Goal: Information Seeking & Learning: Find specific fact

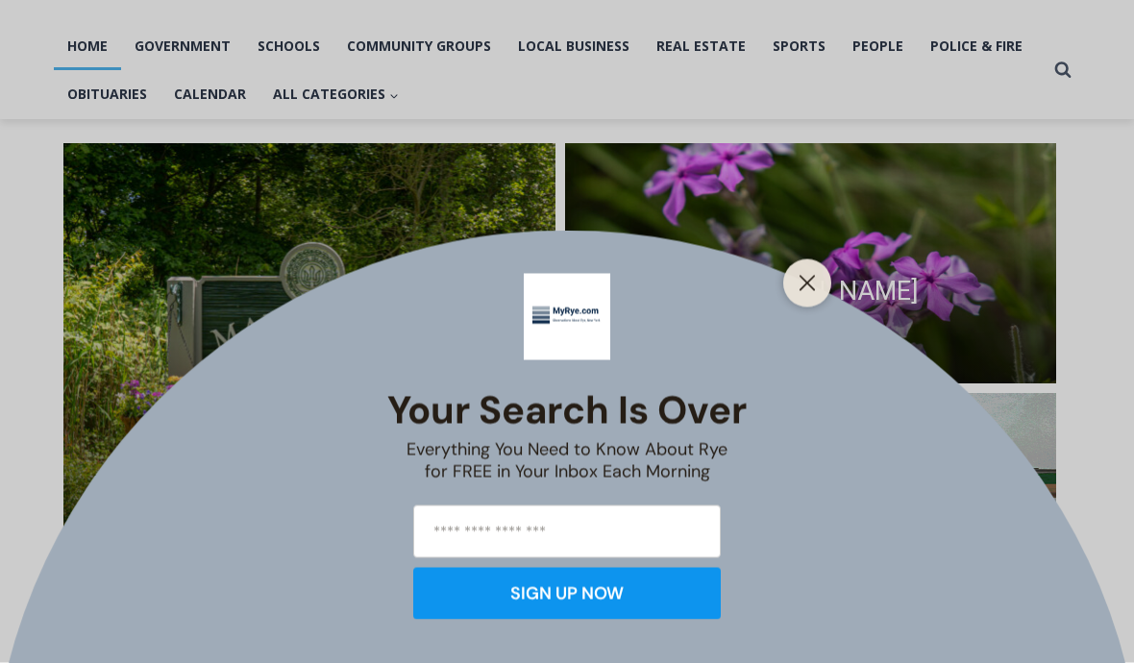
scroll to position [395, 0]
click at [803, 292] on icon "Close" at bounding box center [806, 283] width 17 height 17
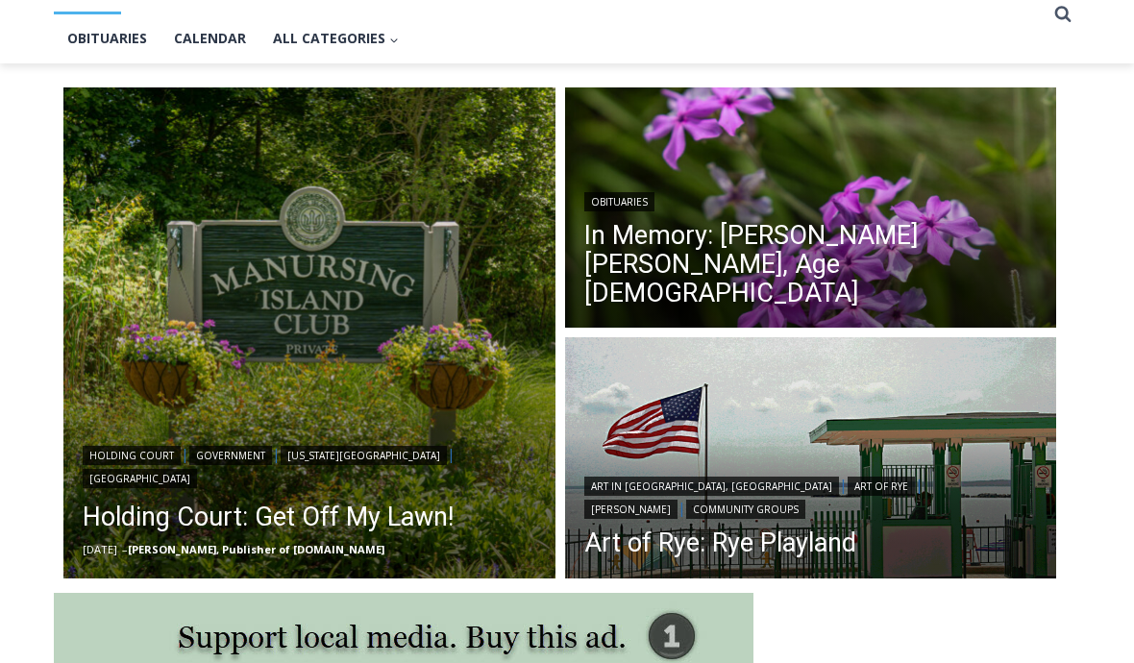
scroll to position [450, 0]
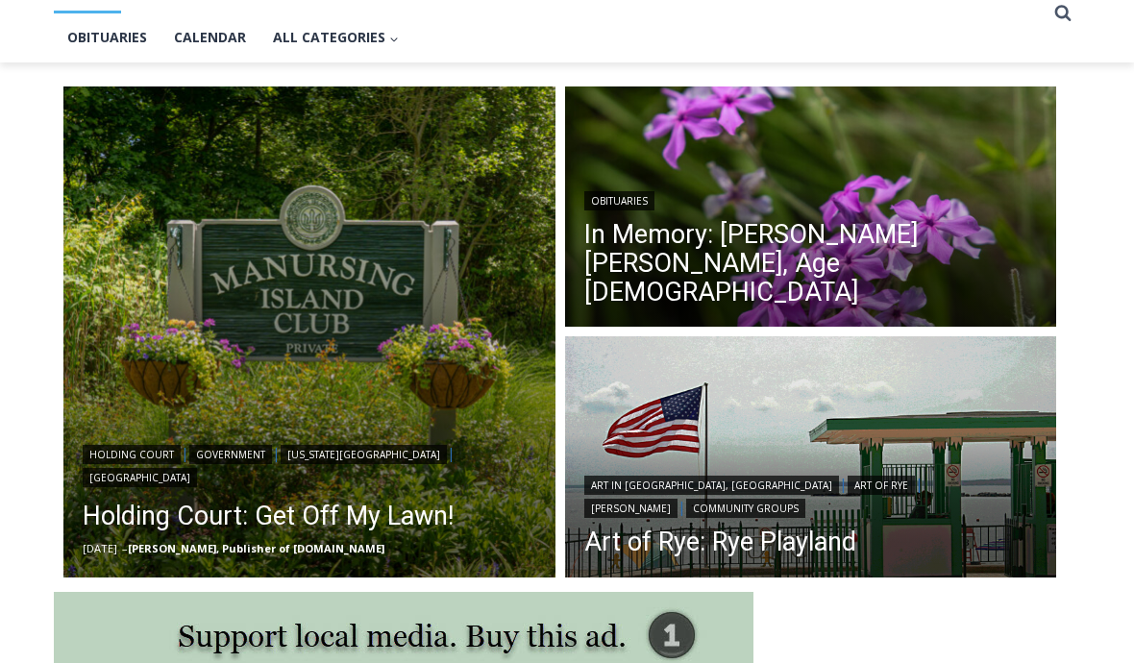
click at [345, 295] on img "Read More Holding Court: Get Off My Lawn!" at bounding box center [309, 333] width 492 height 492
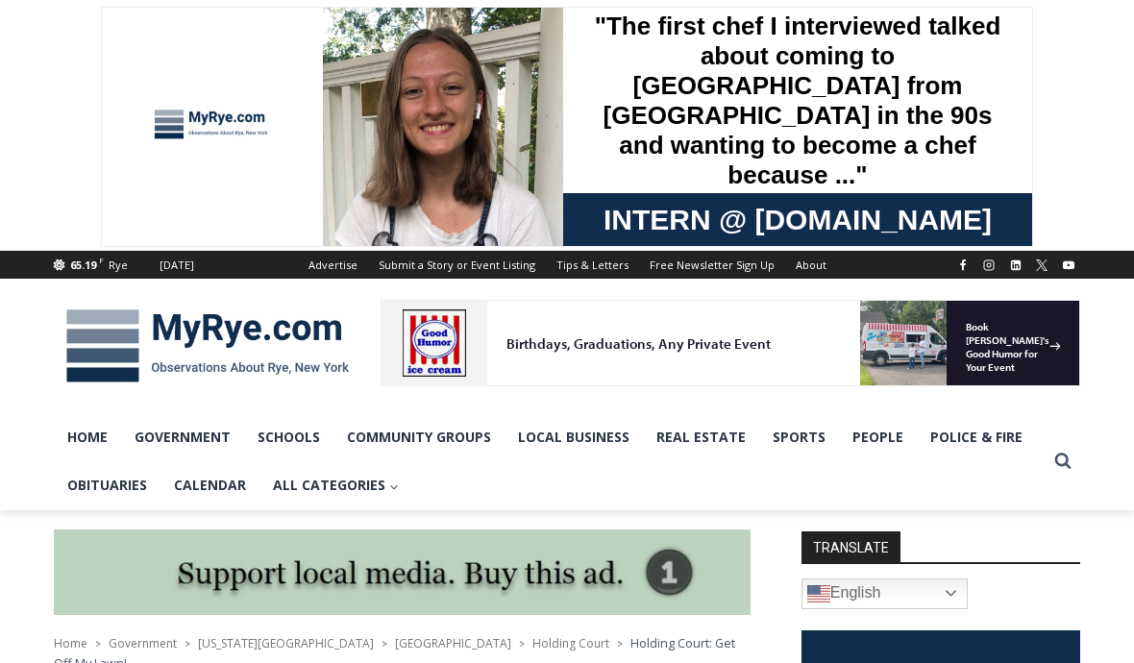
scroll to position [4, 0]
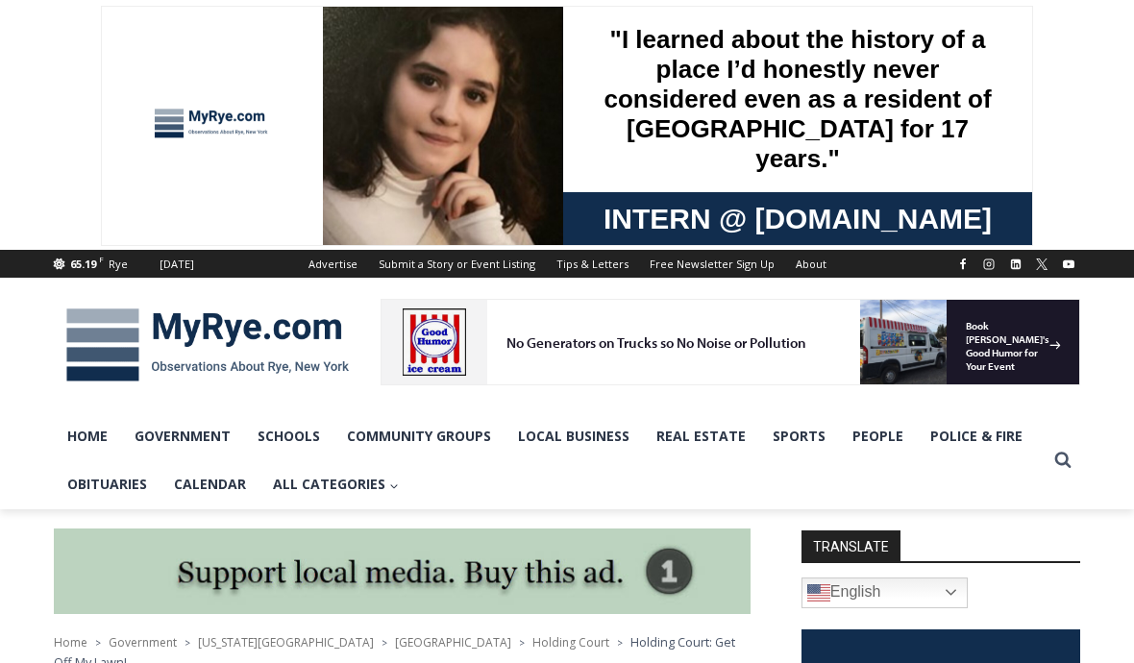
click at [112, 486] on link "Obituaries" at bounding box center [107, 484] width 107 height 48
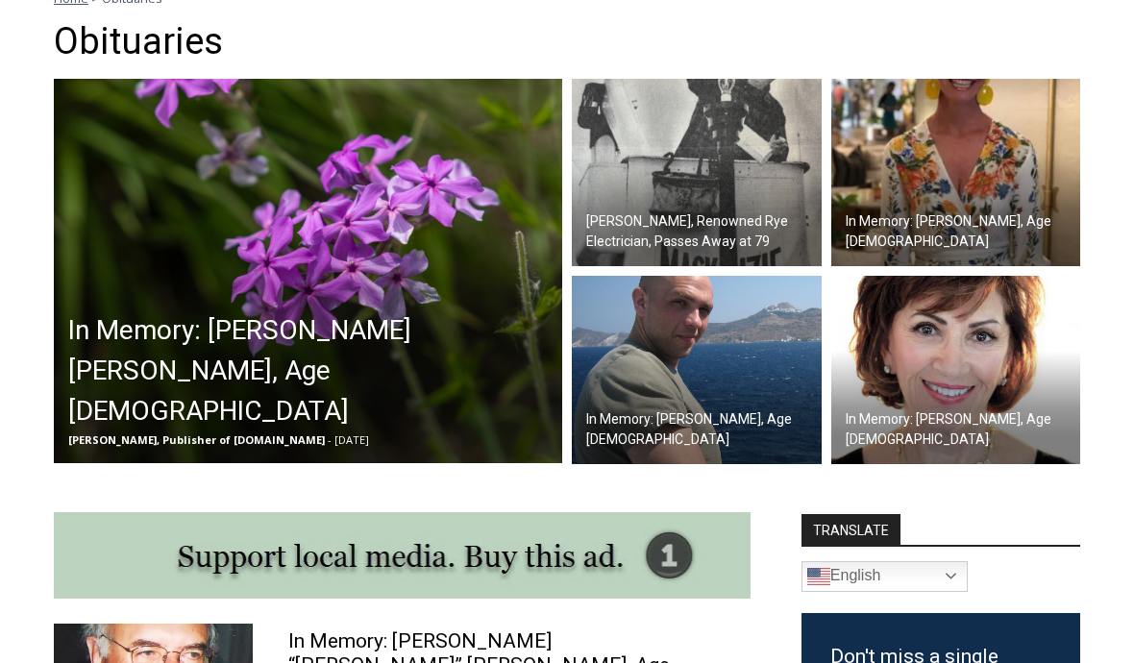
scroll to position [557, 0]
click at [341, 382] on h2 "In Memory: [PERSON_NAME] [PERSON_NAME], Age [DEMOGRAPHIC_DATA]" at bounding box center [312, 370] width 489 height 121
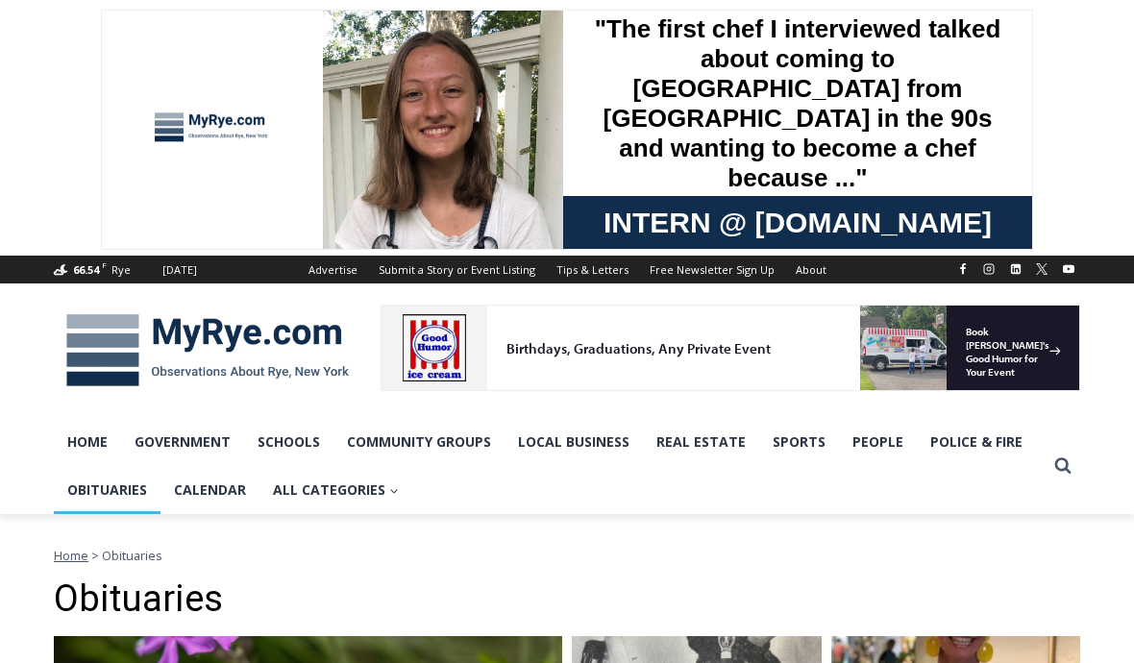
click at [93, 445] on link "Home" at bounding box center [87, 442] width 67 height 48
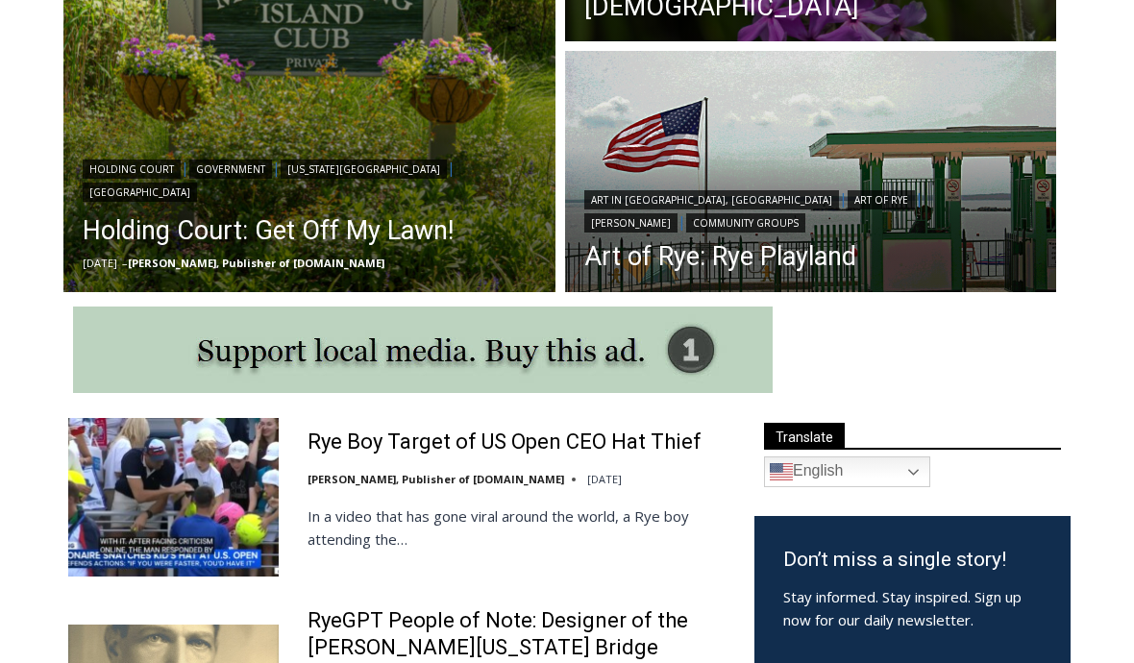
scroll to position [501, 0]
